Goal: Task Accomplishment & Management: Manage account settings

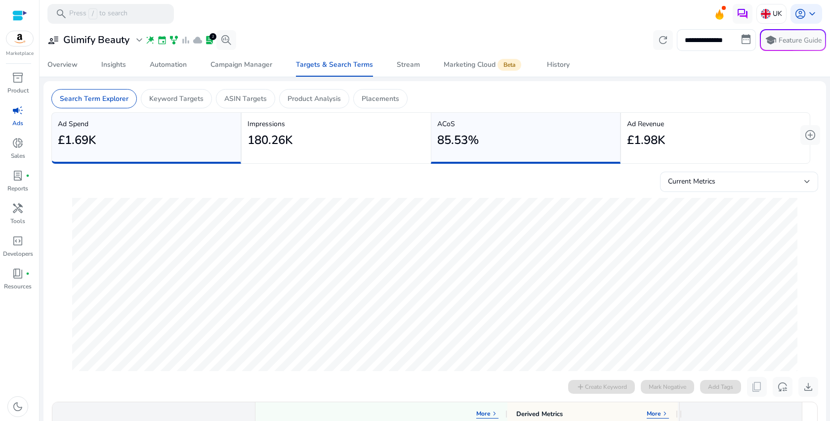
scroll to position [0, 445]
click at [13, 120] on p "Ads" at bounding box center [17, 123] width 11 height 9
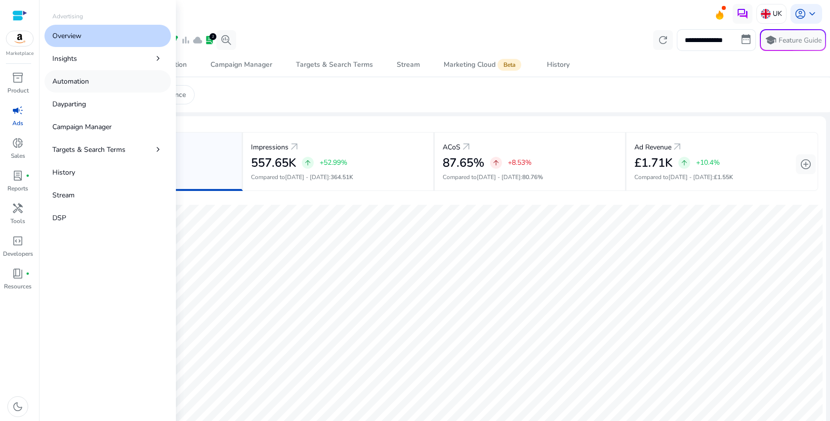
click at [116, 82] on link "Automation" at bounding box center [107, 81] width 127 height 22
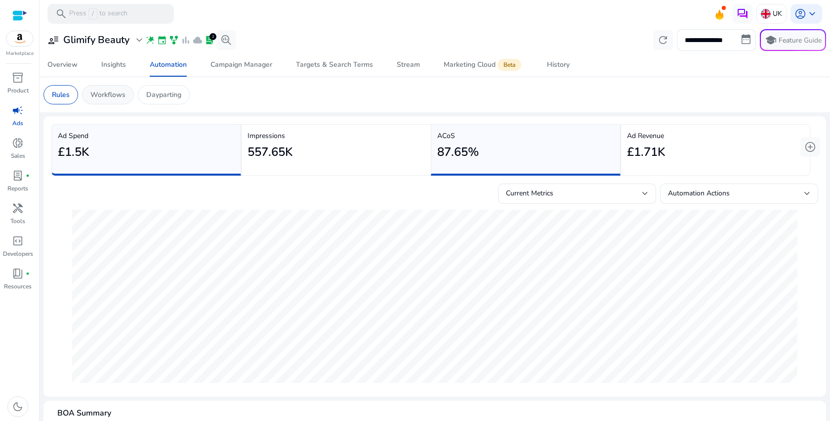
click at [119, 97] on p "Workflows" at bounding box center [107, 94] width 35 height 10
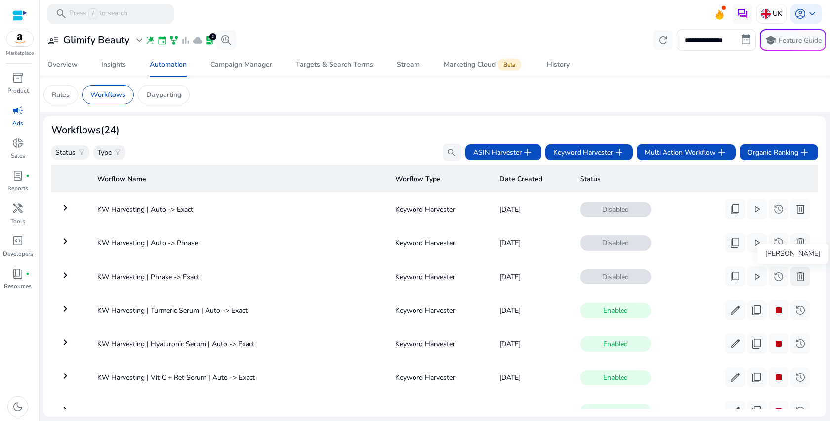
click at [798, 273] on span "delete" at bounding box center [801, 276] width 12 height 12
click at [797, 243] on span "delete" at bounding box center [801, 243] width 12 height 12
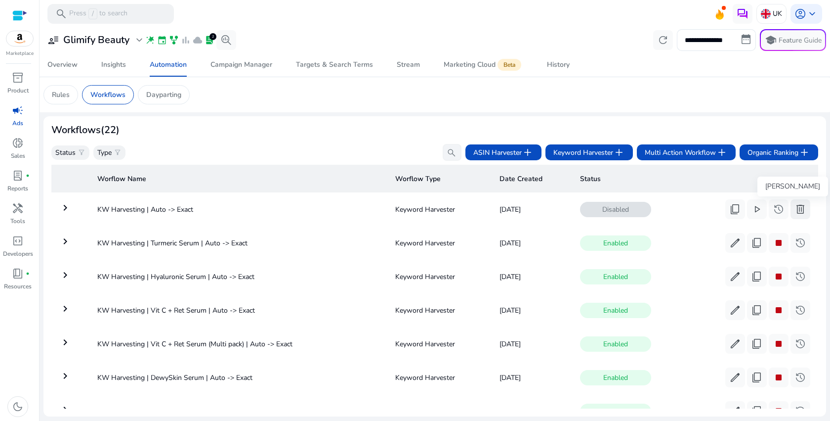
click at [799, 210] on span "delete" at bounding box center [801, 209] width 12 height 12
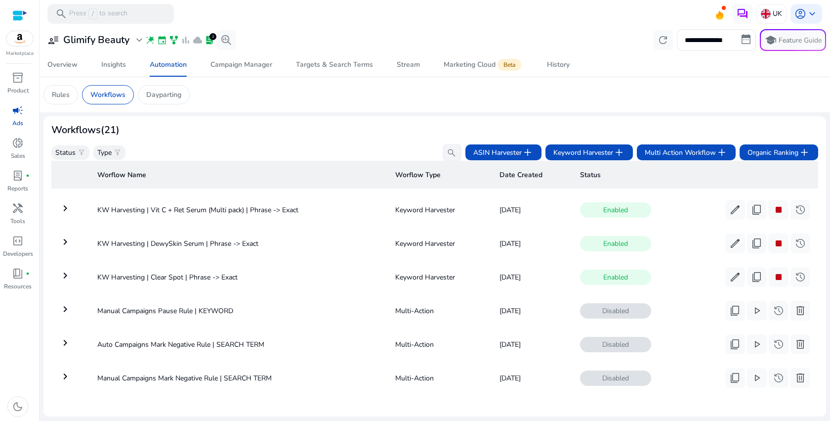
scroll to position [514, 0]
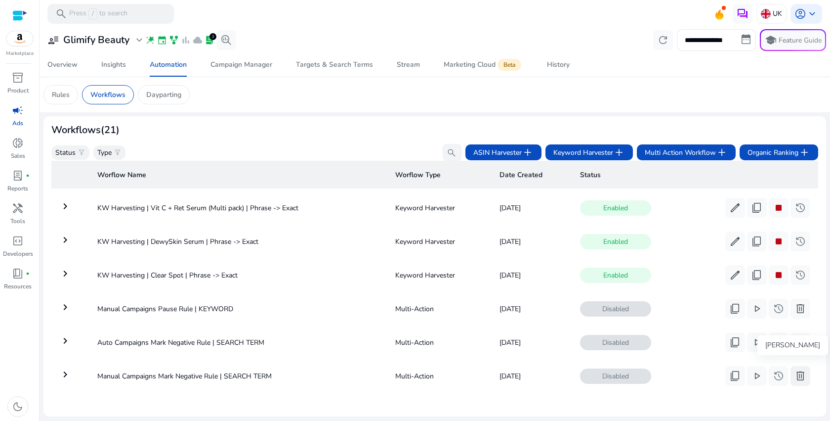
click at [796, 371] on span "delete" at bounding box center [801, 376] width 12 height 12
click at [802, 370] on span "delete" at bounding box center [801, 376] width 12 height 12
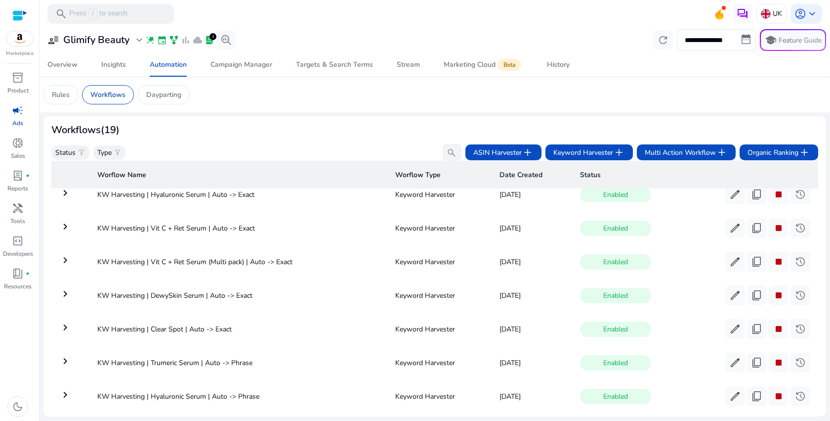
scroll to position [0, 0]
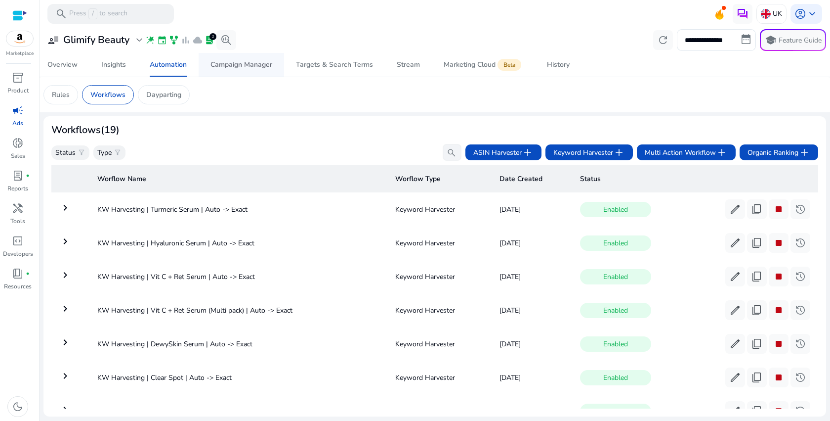
click at [227, 73] on span "Campaign Manager" at bounding box center [242, 65] width 62 height 24
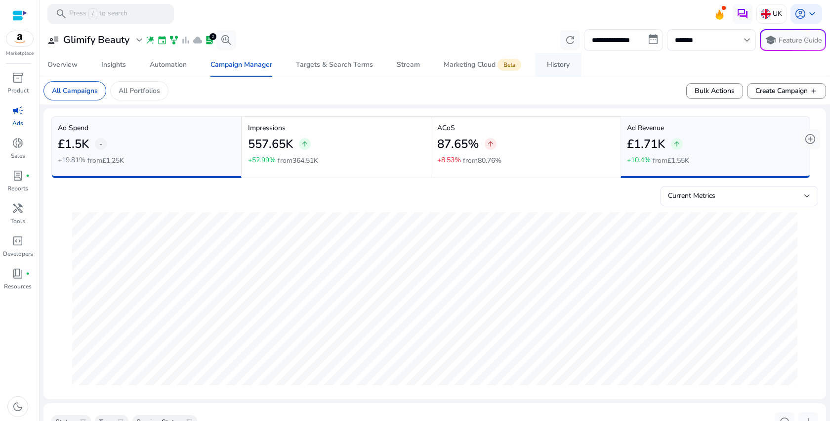
click at [539, 63] on link "History" at bounding box center [558, 65] width 46 height 24
